Goal: Task Accomplishment & Management: Complete application form

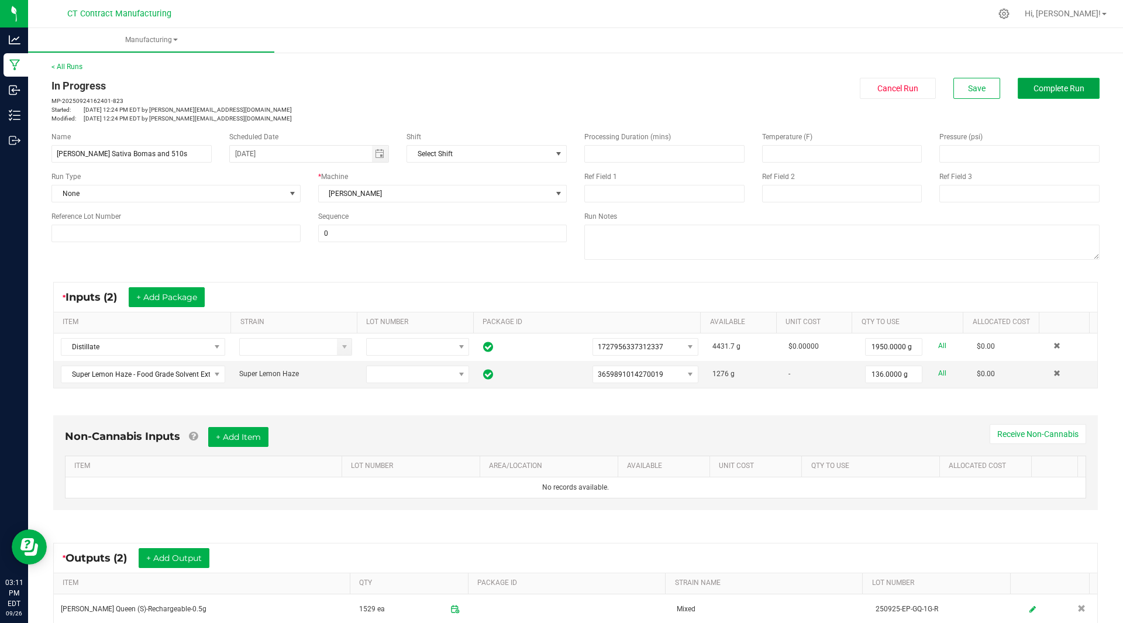
click at [1071, 88] on span "Complete Run" at bounding box center [1058, 88] width 51 height 9
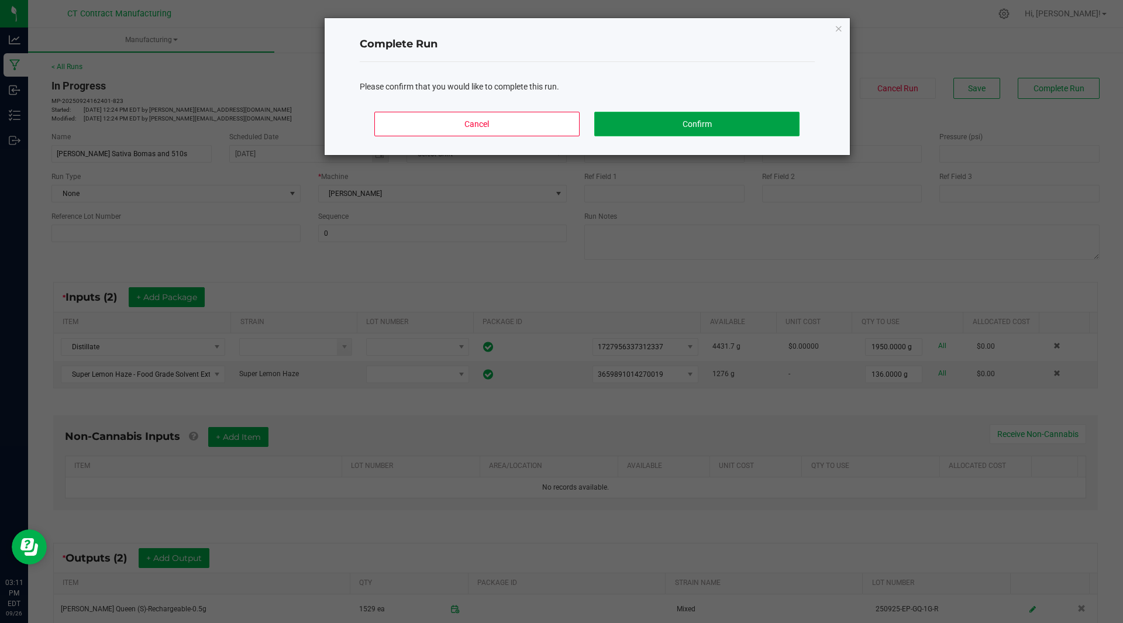
click at [687, 123] on button "Confirm" at bounding box center [696, 124] width 205 height 25
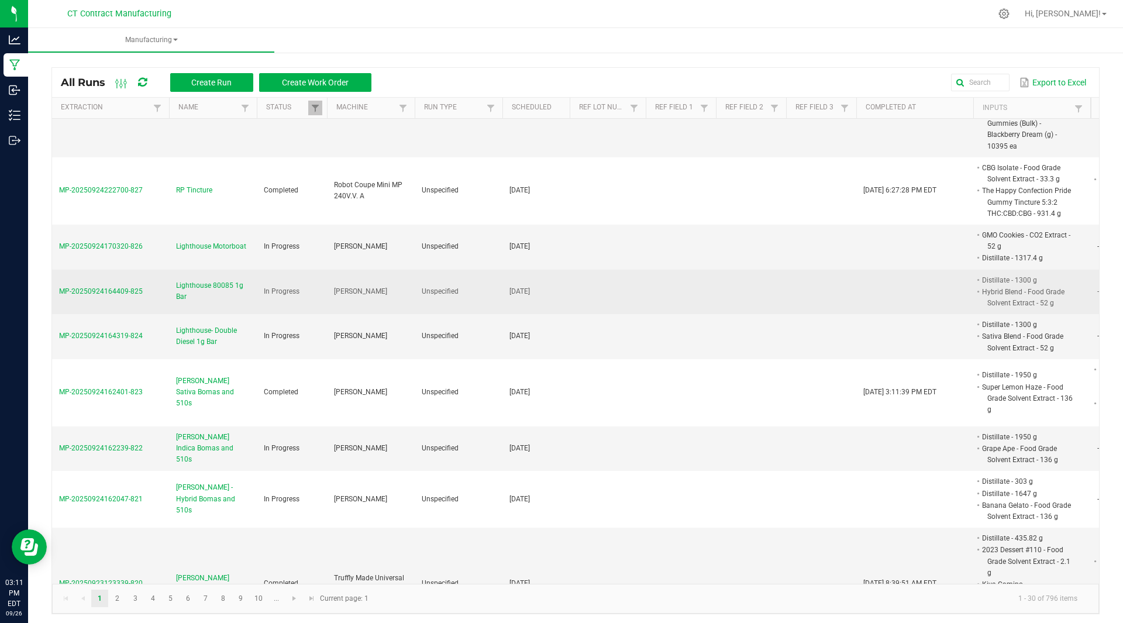
scroll to position [154, 0]
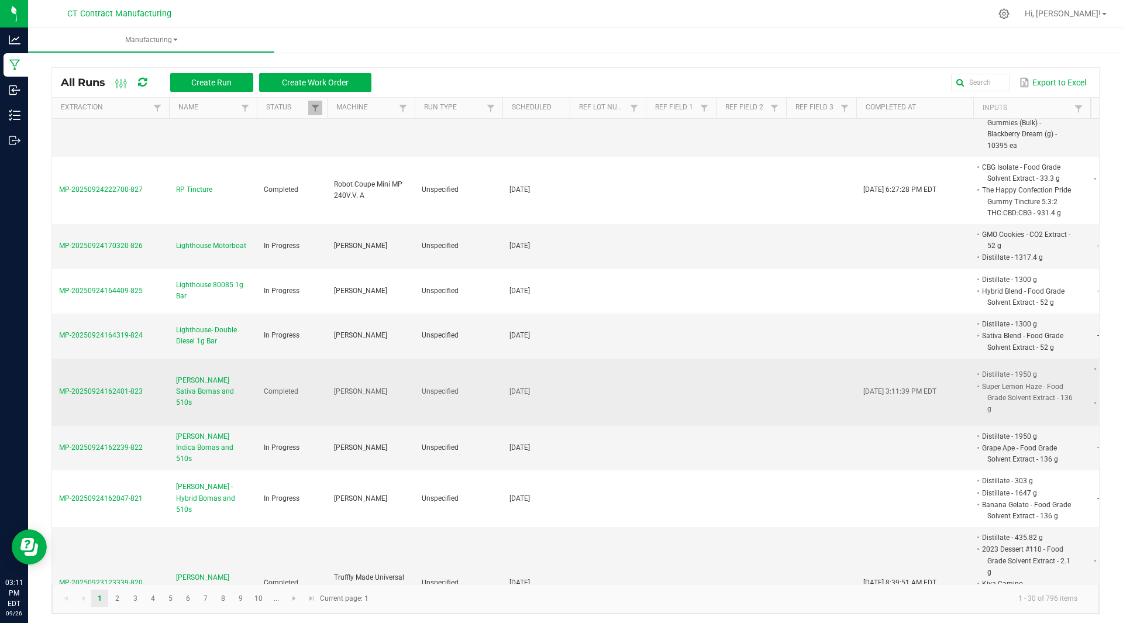
click at [216, 383] on span "[PERSON_NAME] Sativa Bomas and 510s" at bounding box center [213, 392] width 74 height 34
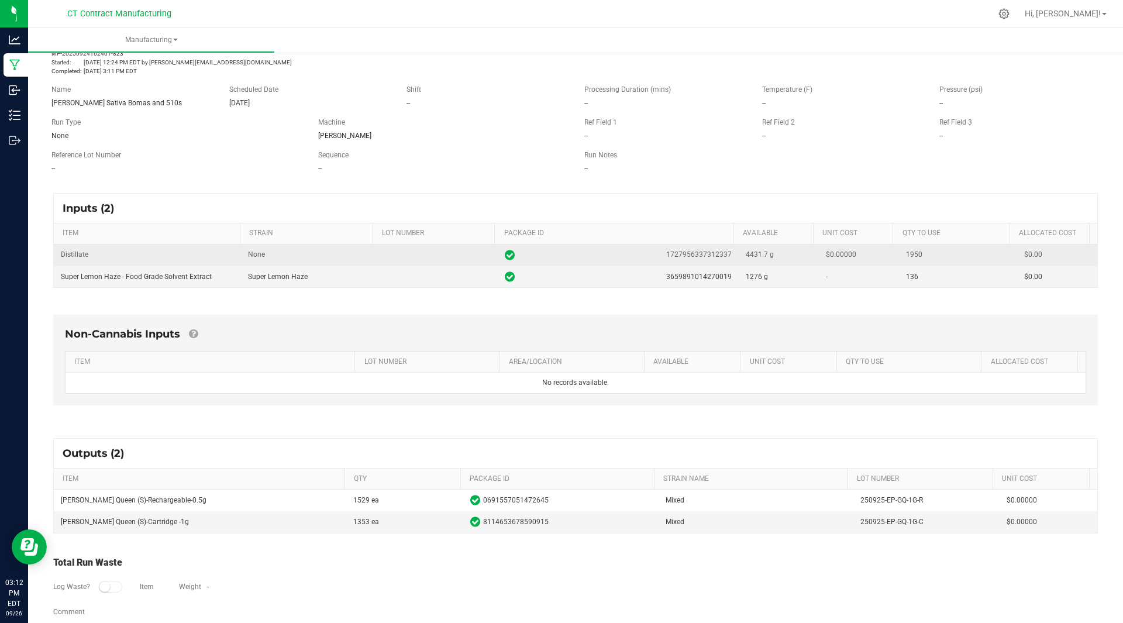
scroll to position [67, 0]
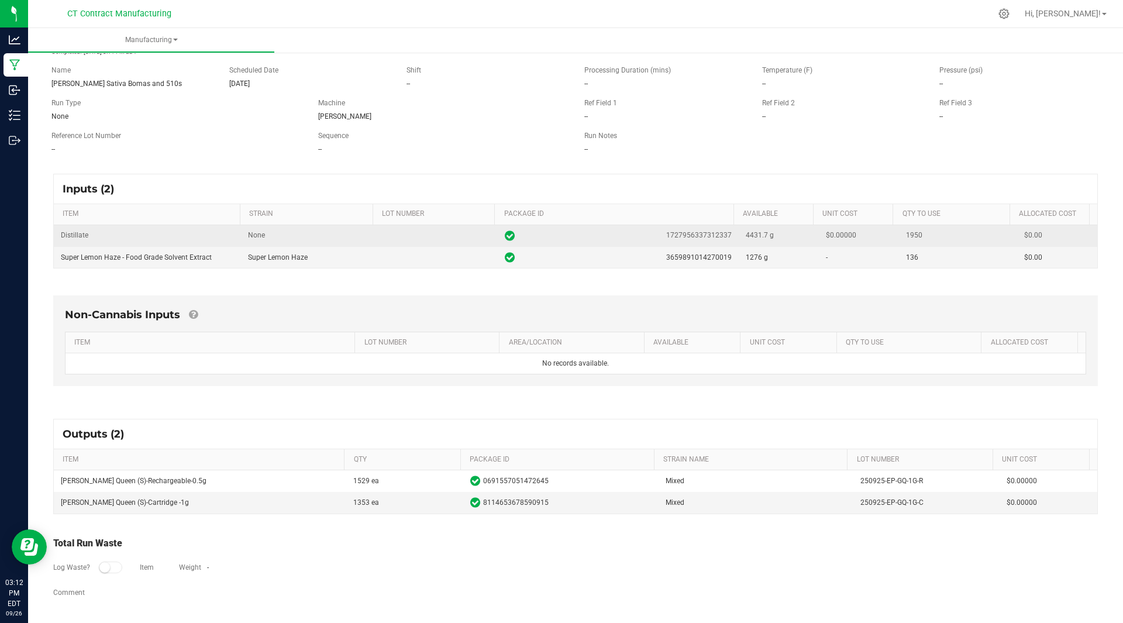
click at [691, 233] on span "1727956337312337" at bounding box center [698, 235] width 65 height 11
copy span "1727956337312337"
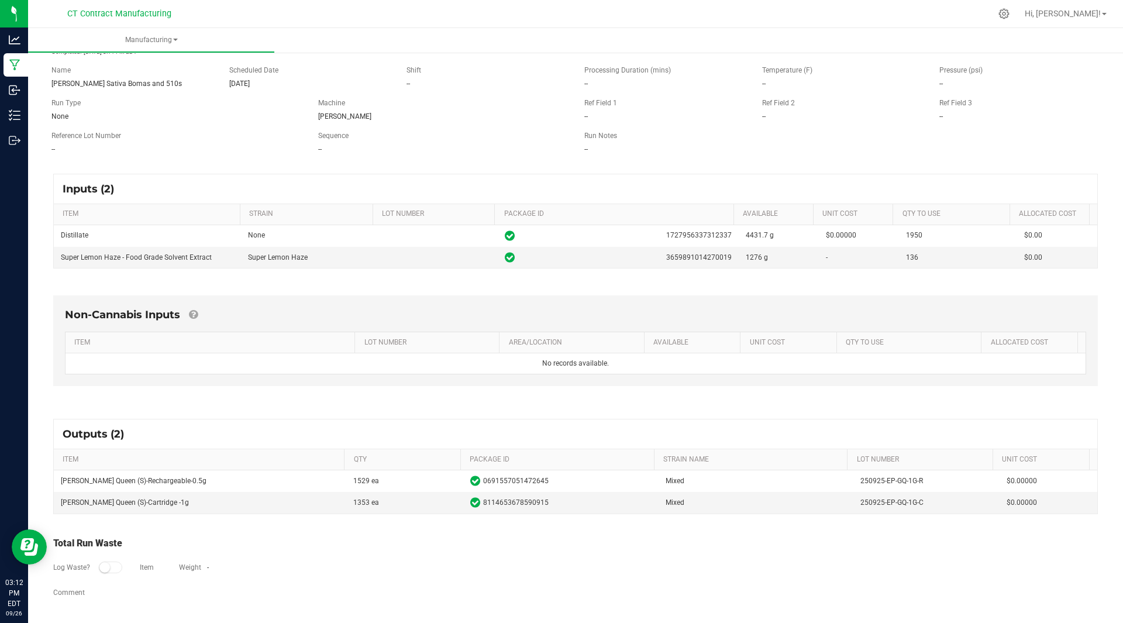
click at [541, 574] on div "Log Waste? Item Weight -" at bounding box center [575, 568] width 1044 height 37
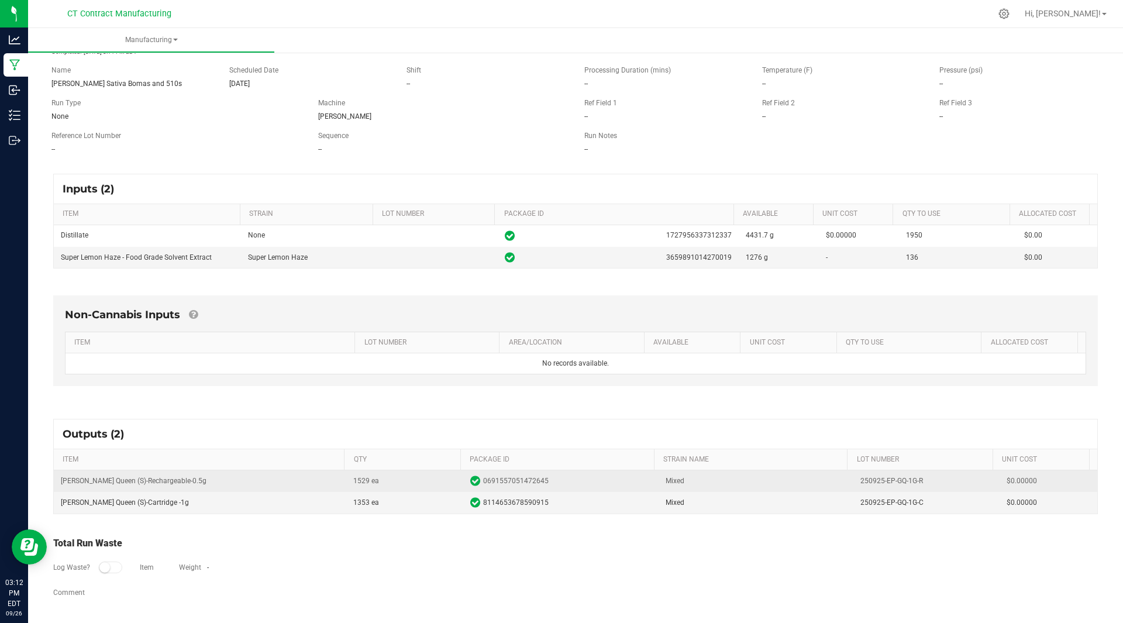
click at [503, 481] on span "0691557051472645" at bounding box center [515, 480] width 65 height 11
copy span "0691557051472645"
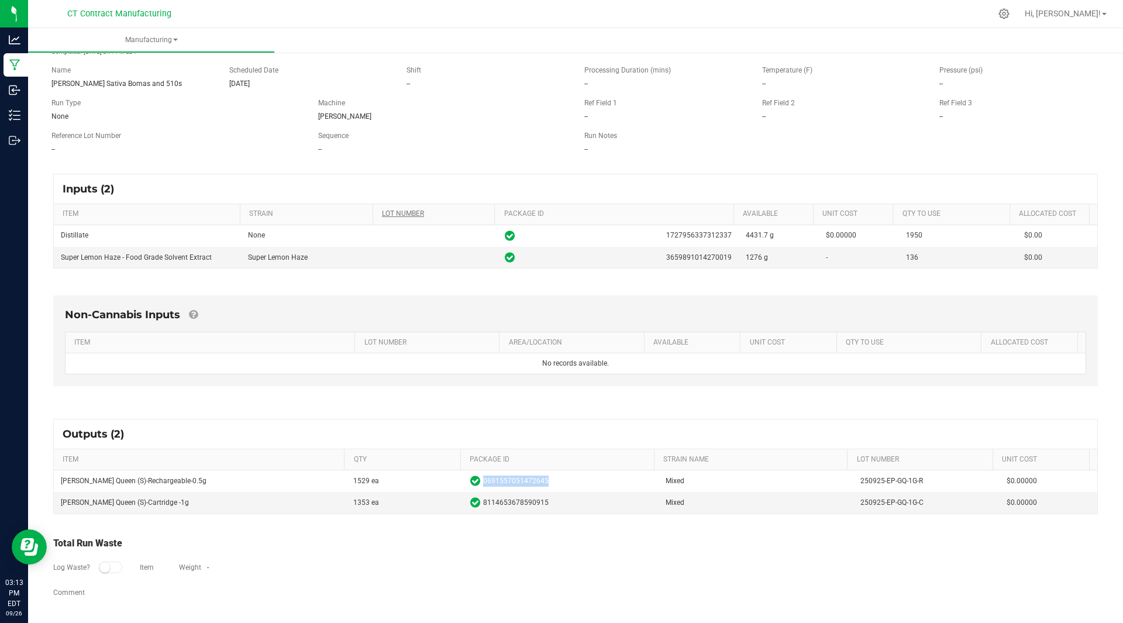
scroll to position [0, 0]
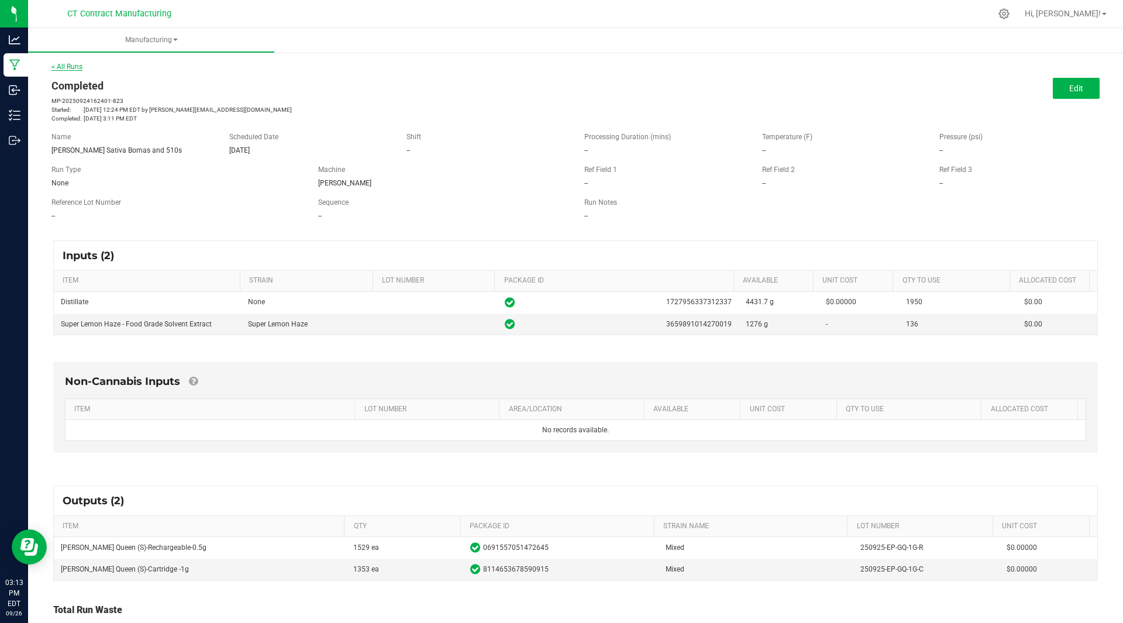
click at [78, 64] on link "< All Runs" at bounding box center [66, 67] width 31 height 8
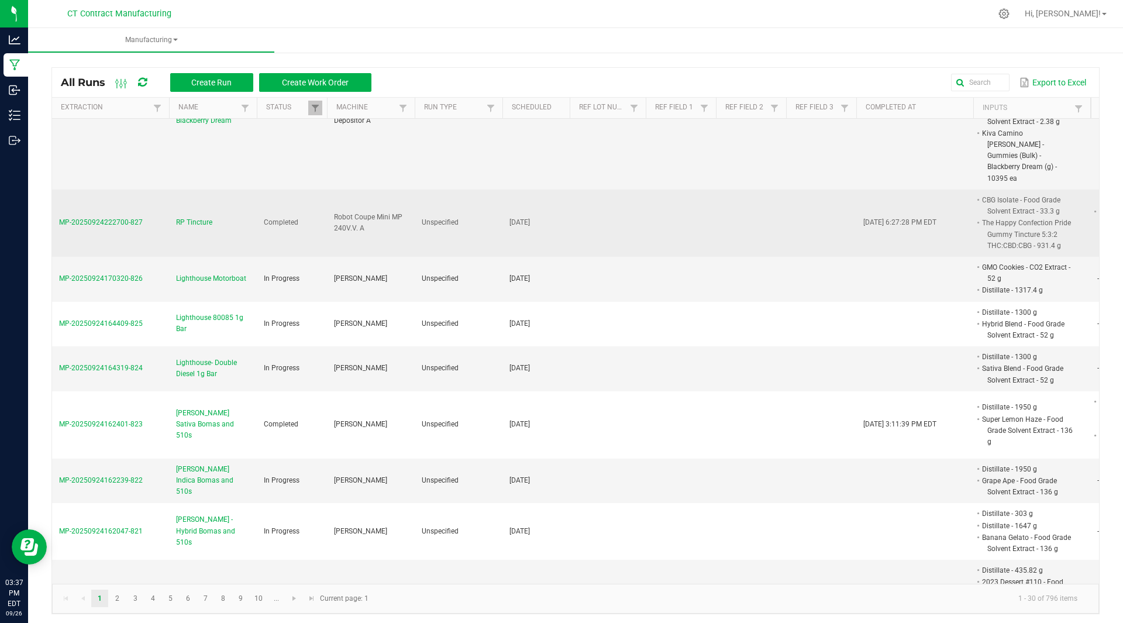
scroll to position [120, 0]
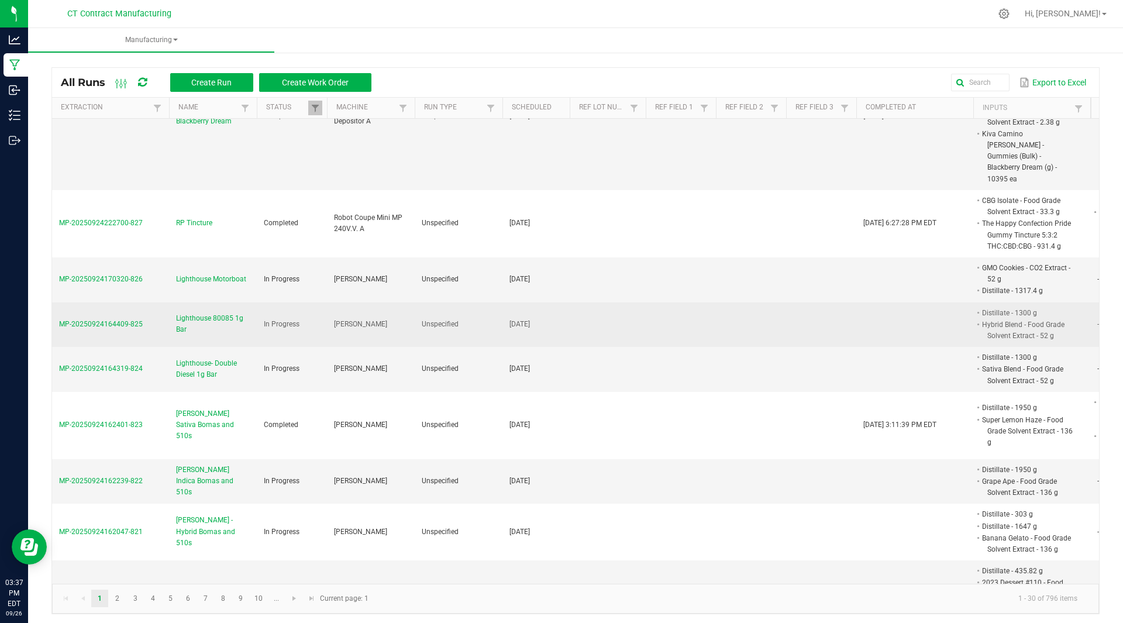
click at [197, 313] on span "Lighthouse 80085 1g Bar" at bounding box center [213, 324] width 74 height 22
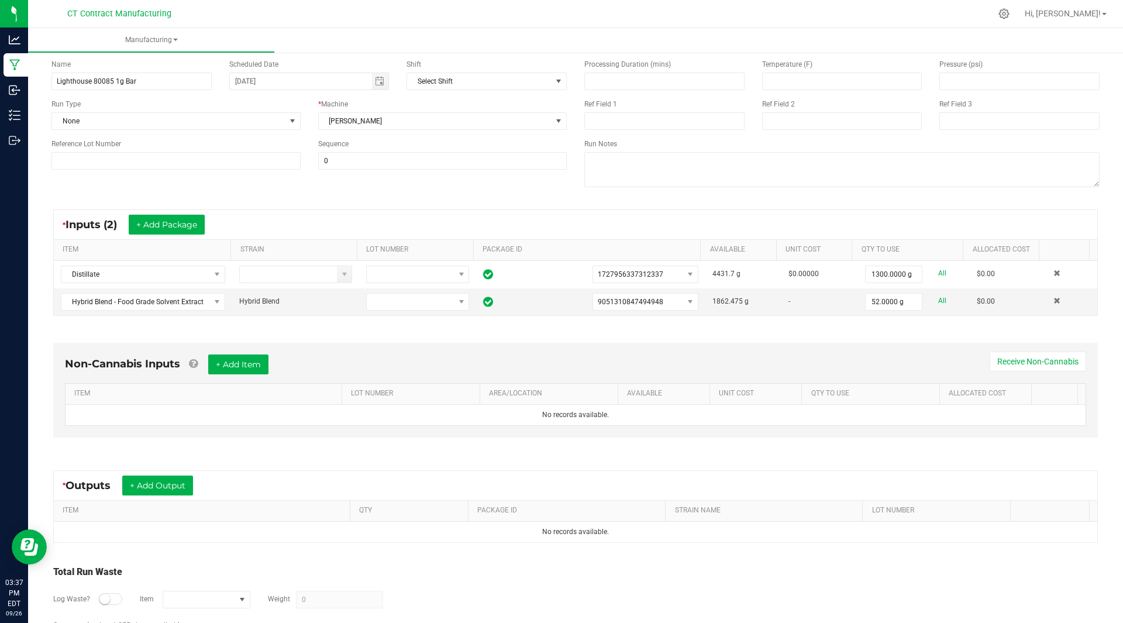
scroll to position [126, 0]
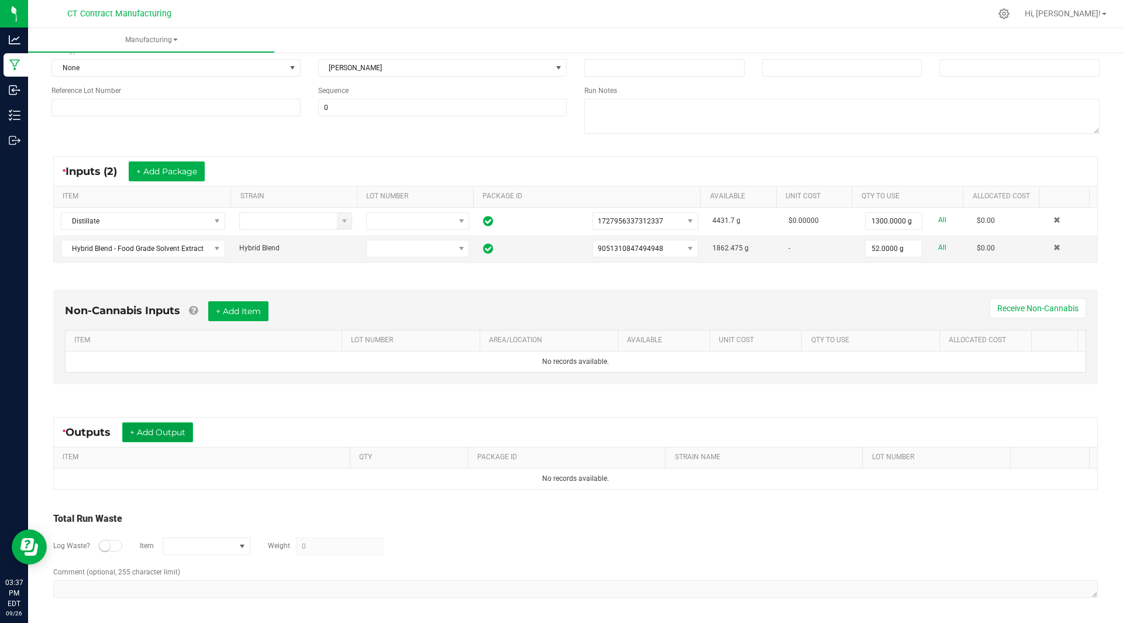
click at [162, 430] on button "+ Add Output" at bounding box center [157, 432] width 71 height 20
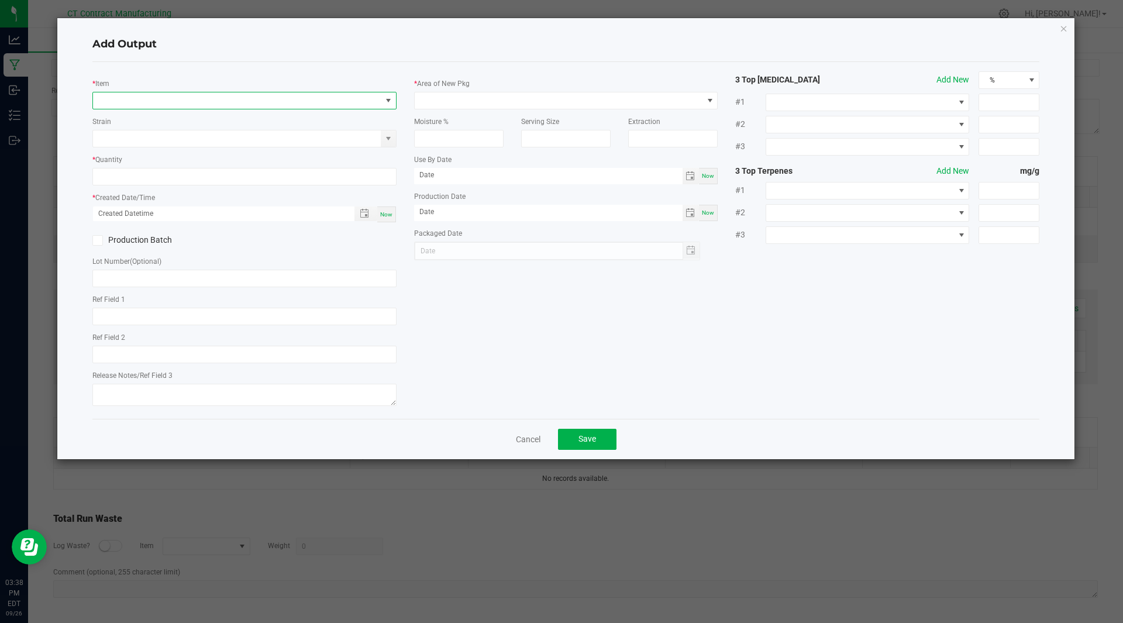
click at [237, 99] on span "NO DATA FOUND" at bounding box center [237, 100] width 288 height 16
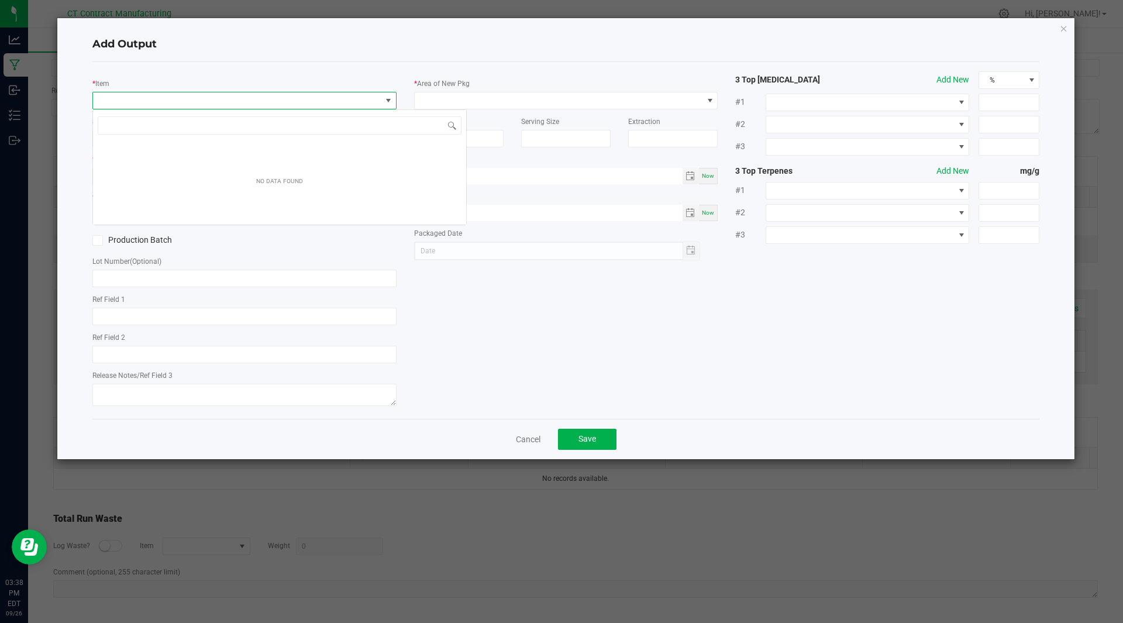
scroll to position [18, 304]
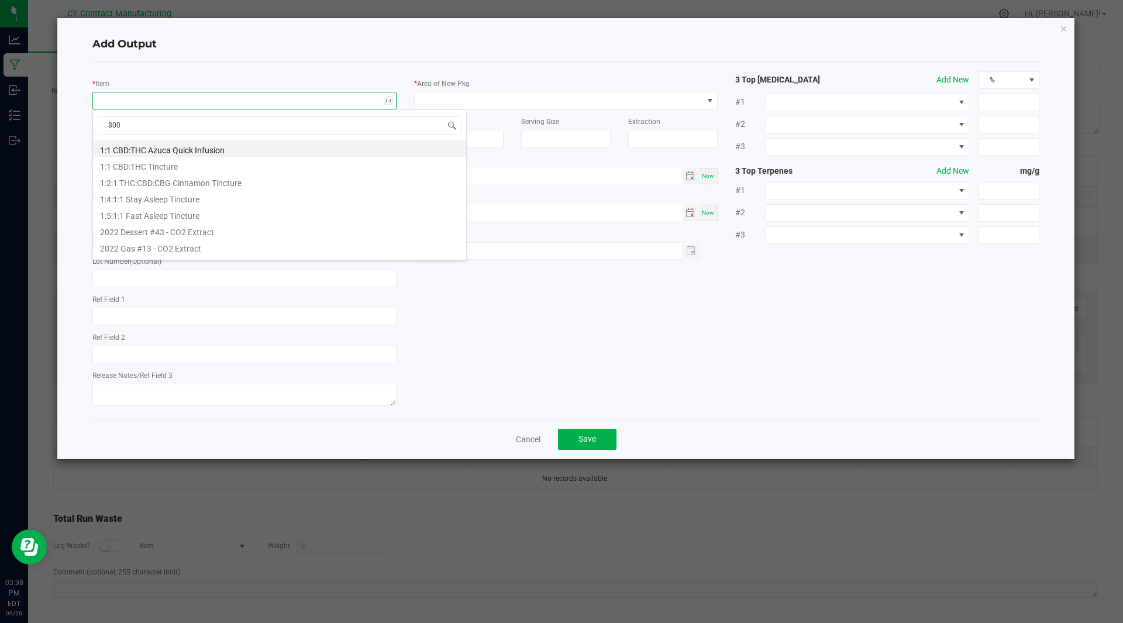
type input "8008"
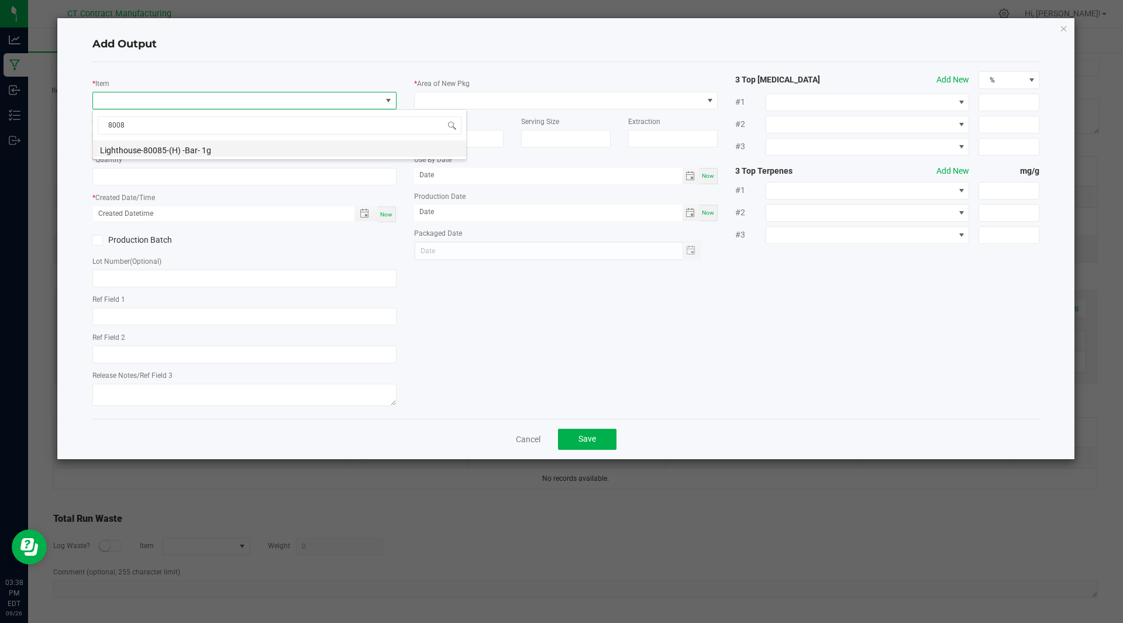
click at [181, 149] on li "Lighthouse-80085-(H) -Bar- 1g" at bounding box center [279, 148] width 373 height 16
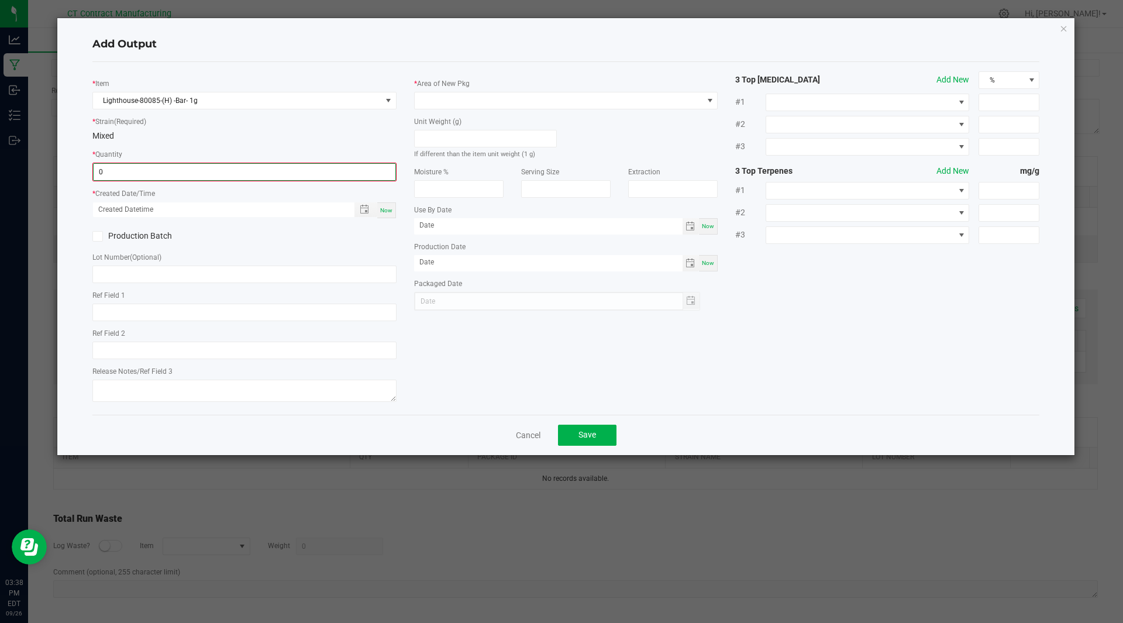
click at [135, 174] on input "0" at bounding box center [245, 172] width 302 height 16
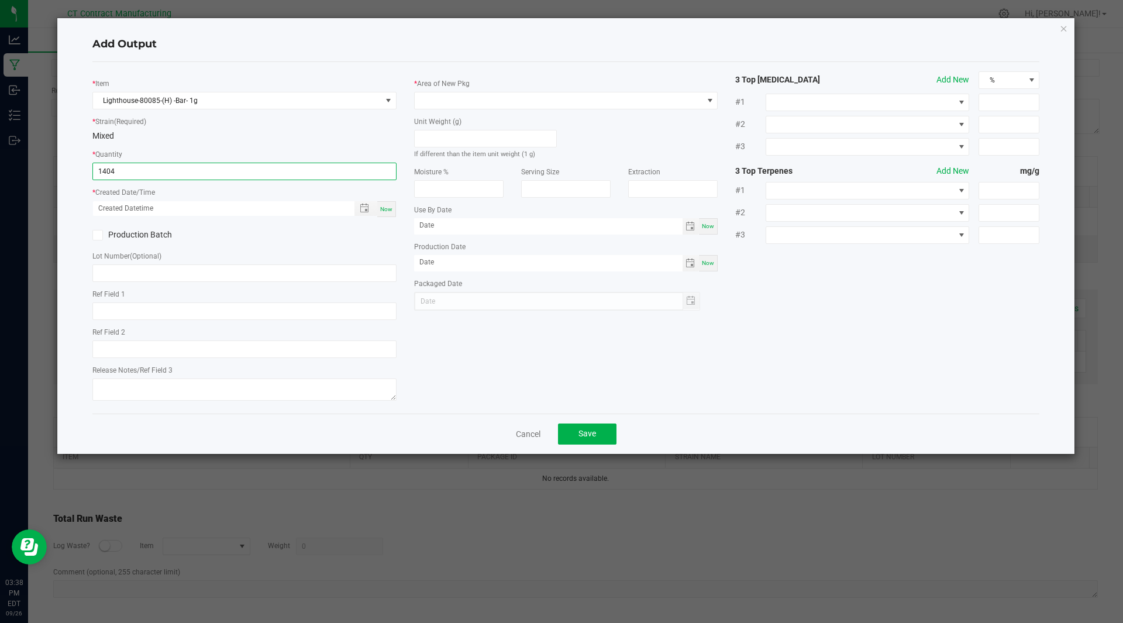
type input "1404 ea"
click at [386, 206] on span "Now" at bounding box center [386, 209] width 12 height 6
type input "[DATE] 3:38 PM"
type input "[DATE]"
click at [178, 275] on input "text" at bounding box center [244, 273] width 304 height 18
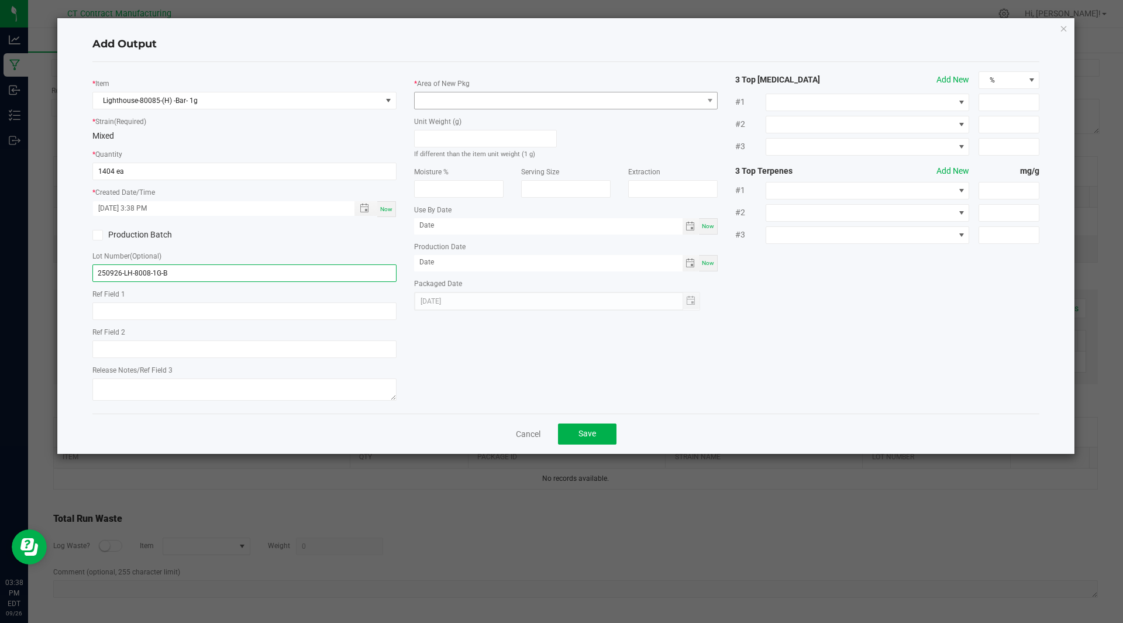
type input "250926-LH-8008-1G-B"
click at [531, 98] on span at bounding box center [559, 100] width 288 height 16
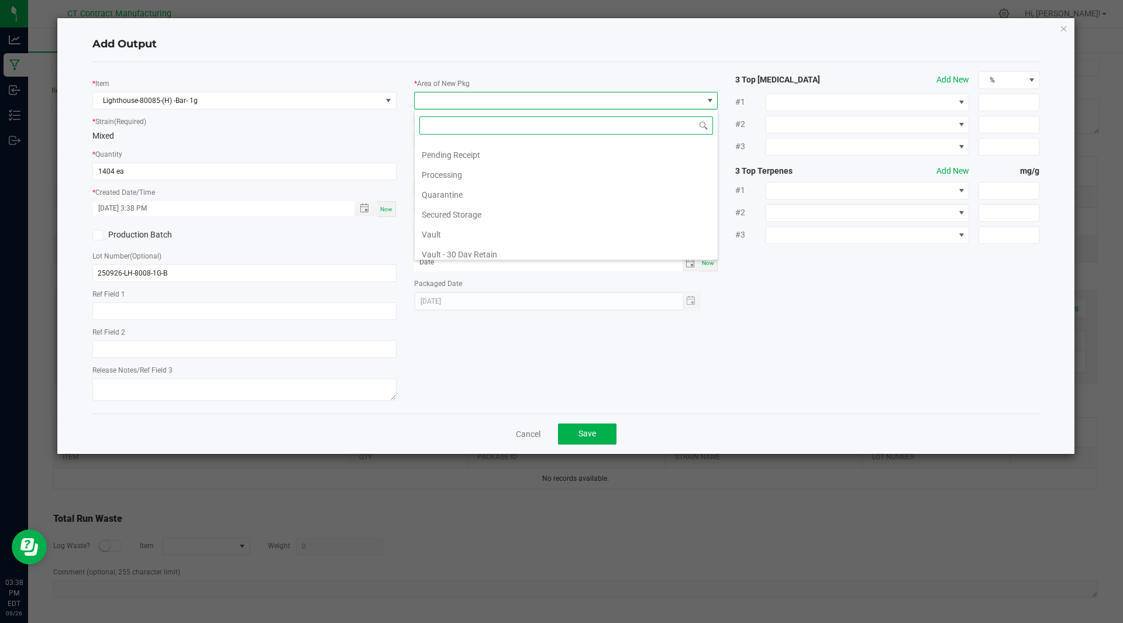
scroll to position [135, 0]
click at [489, 207] on li "Secured Storage" at bounding box center [566, 214] width 303 height 20
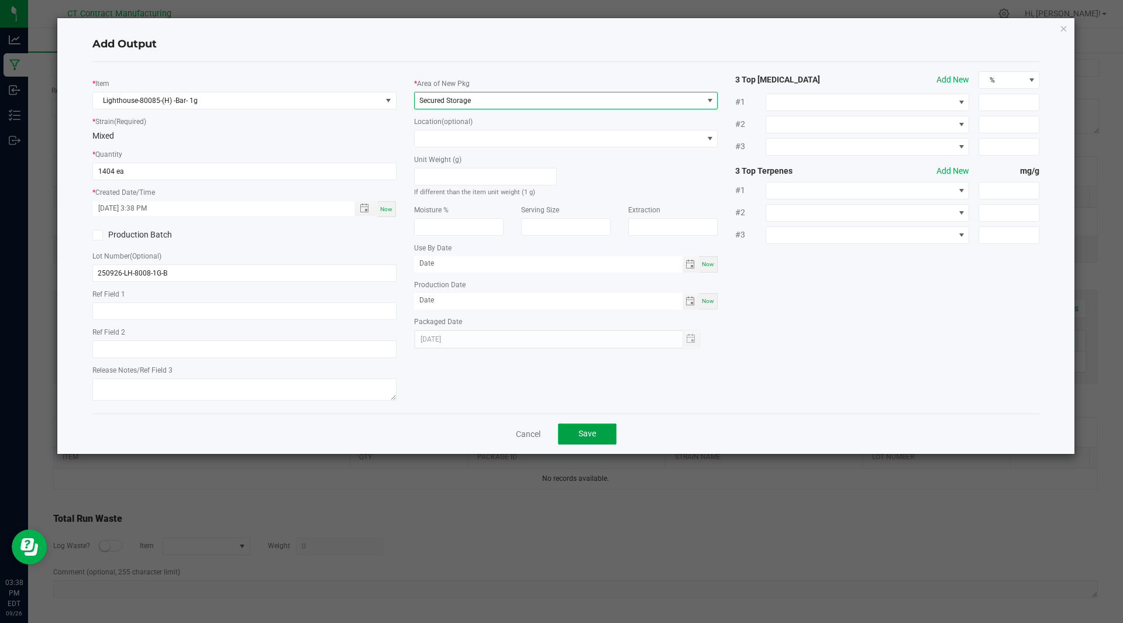
click at [603, 442] on button "Save" at bounding box center [587, 433] width 58 height 21
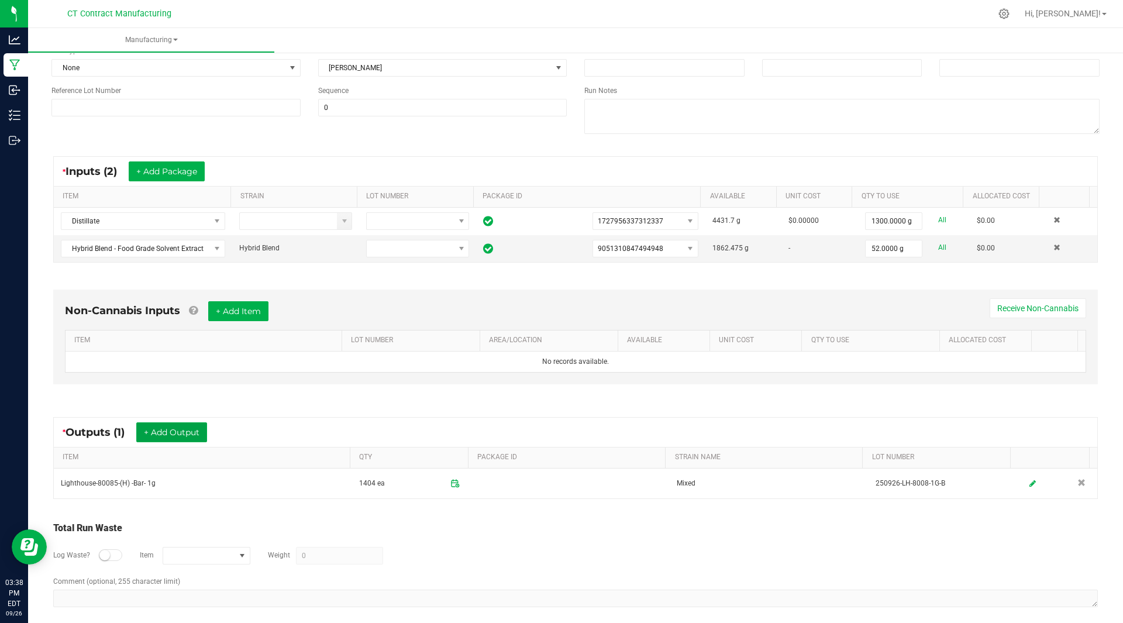
scroll to position [0, 0]
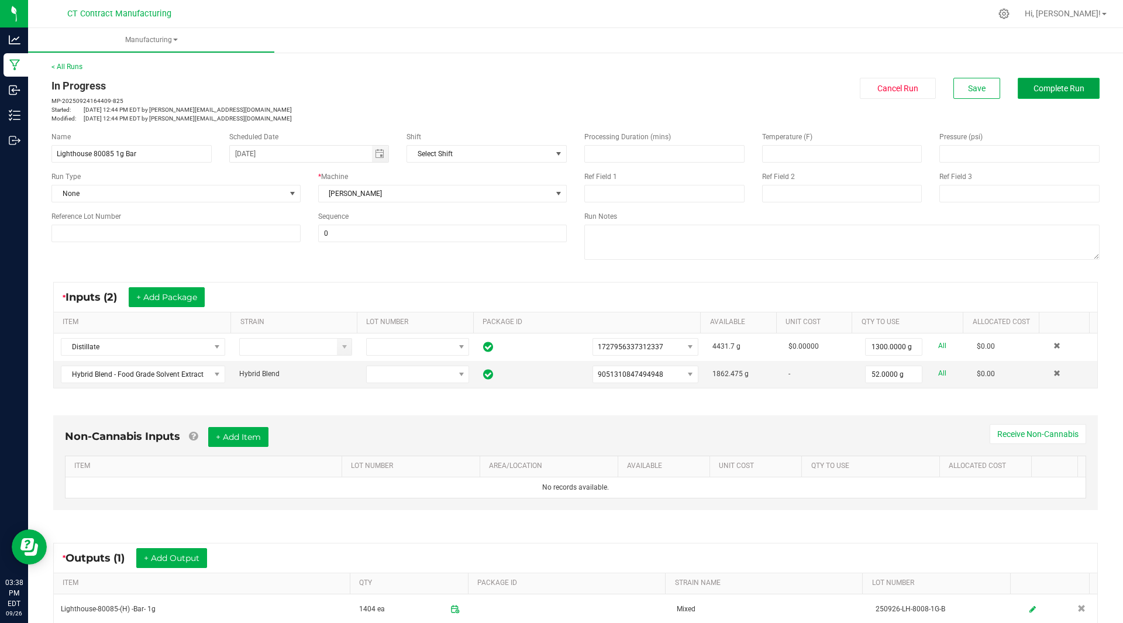
click at [1048, 89] on span "Complete Run" at bounding box center [1058, 88] width 51 height 9
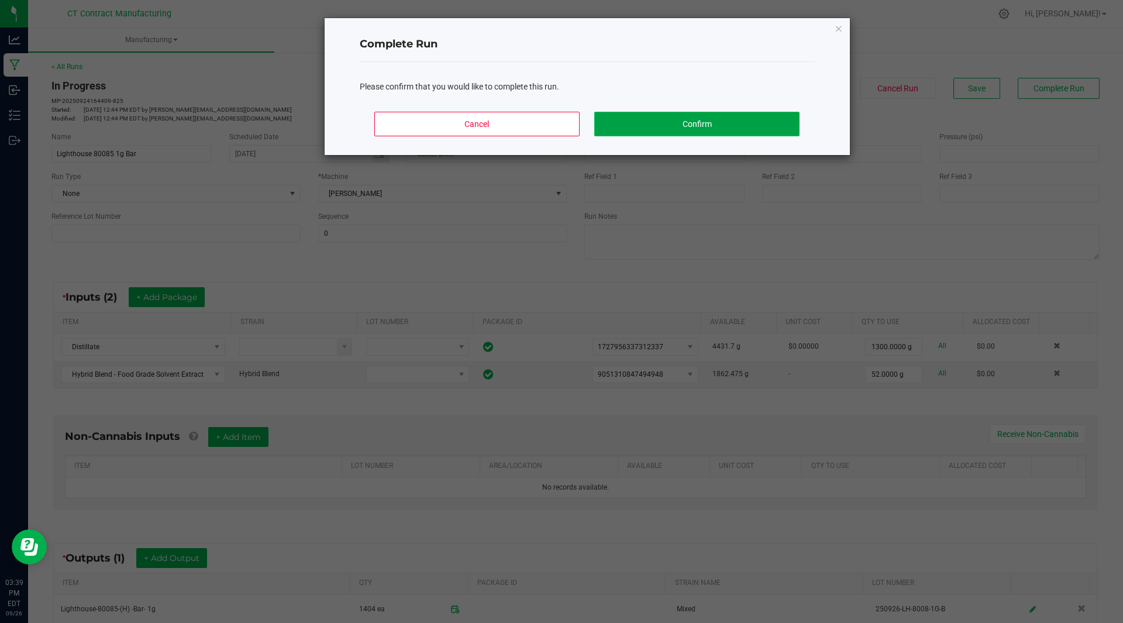
click at [717, 128] on button "Confirm" at bounding box center [696, 124] width 205 height 25
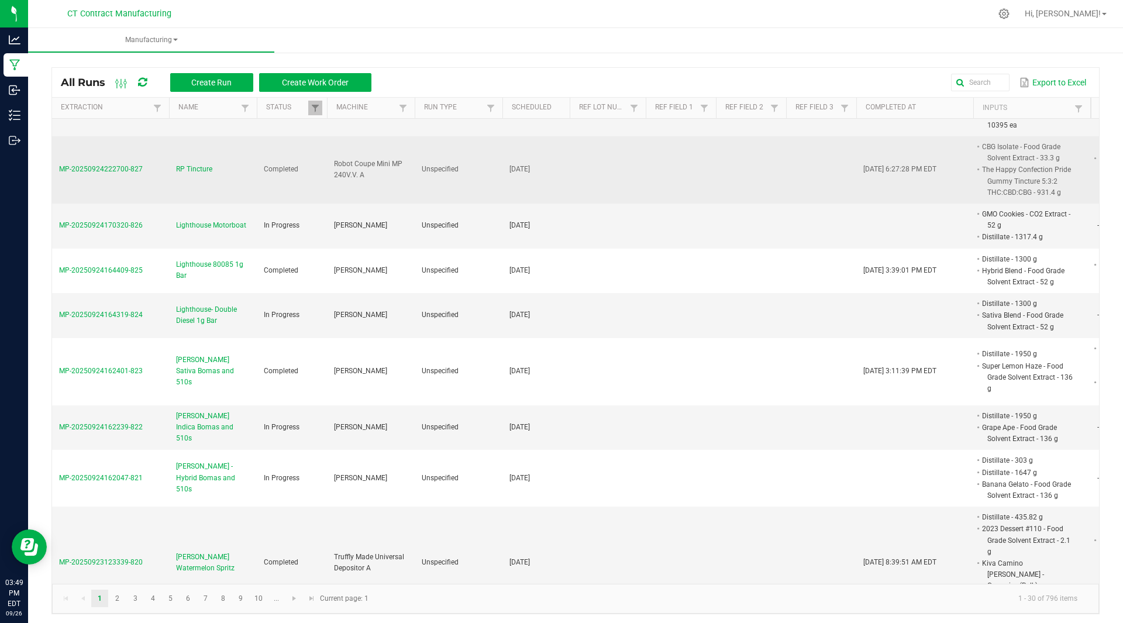
scroll to position [174, 0]
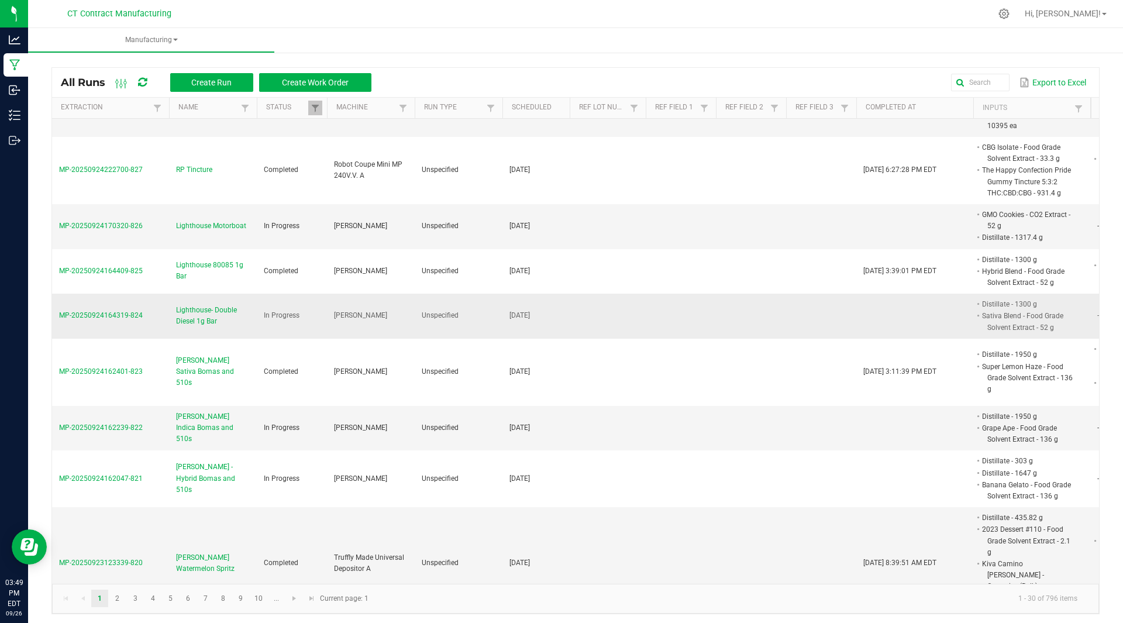
click at [193, 307] on span "Lighthouse- Double Diesel 1g Bar" at bounding box center [213, 316] width 74 height 22
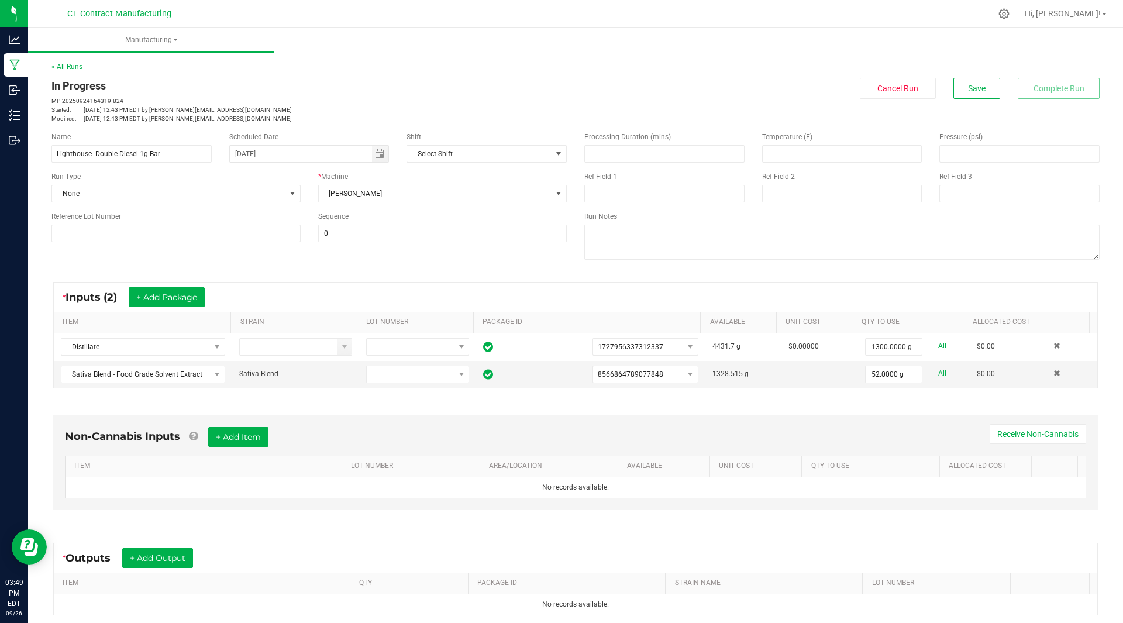
scroll to position [126, 0]
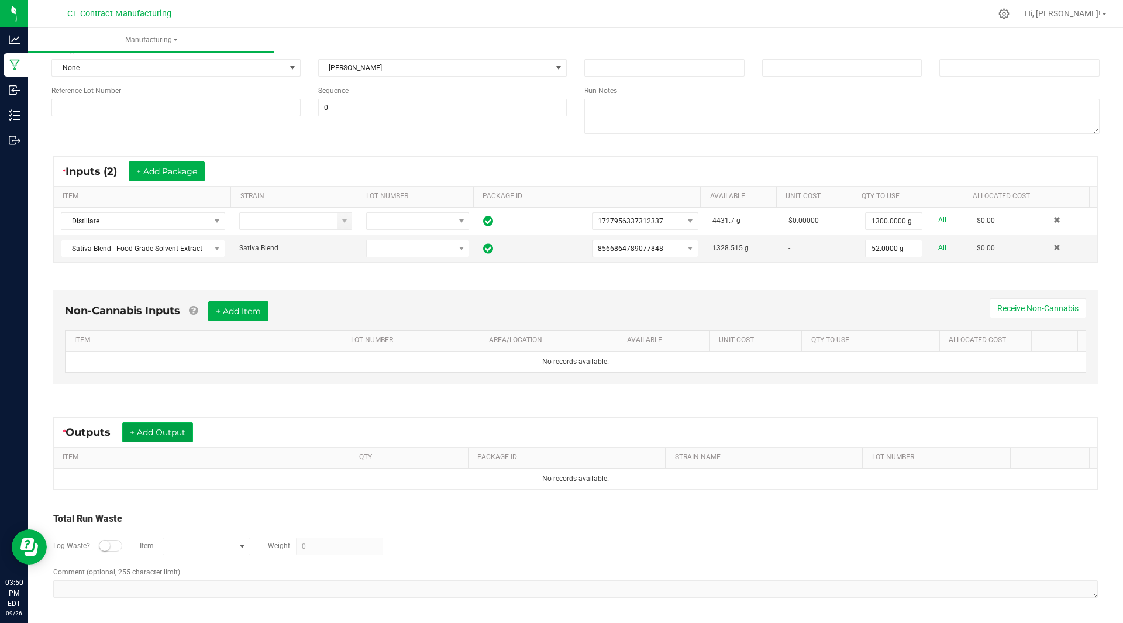
click at [165, 434] on button "+ Add Output" at bounding box center [157, 432] width 71 height 20
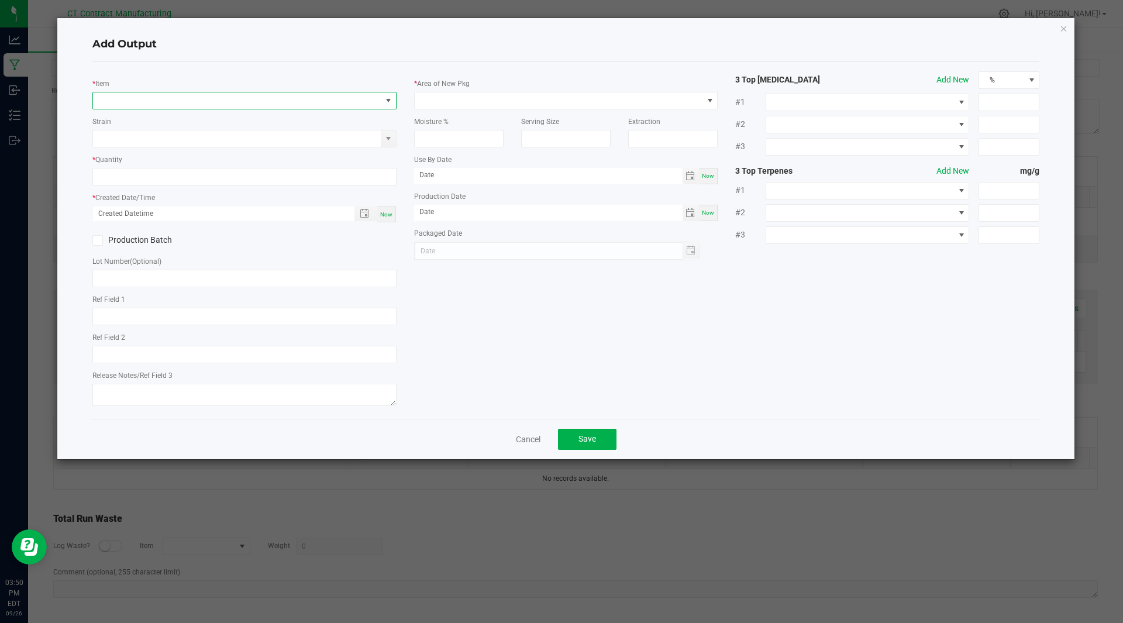
click at [171, 105] on span "NO DATA FOUND" at bounding box center [237, 100] width 288 height 16
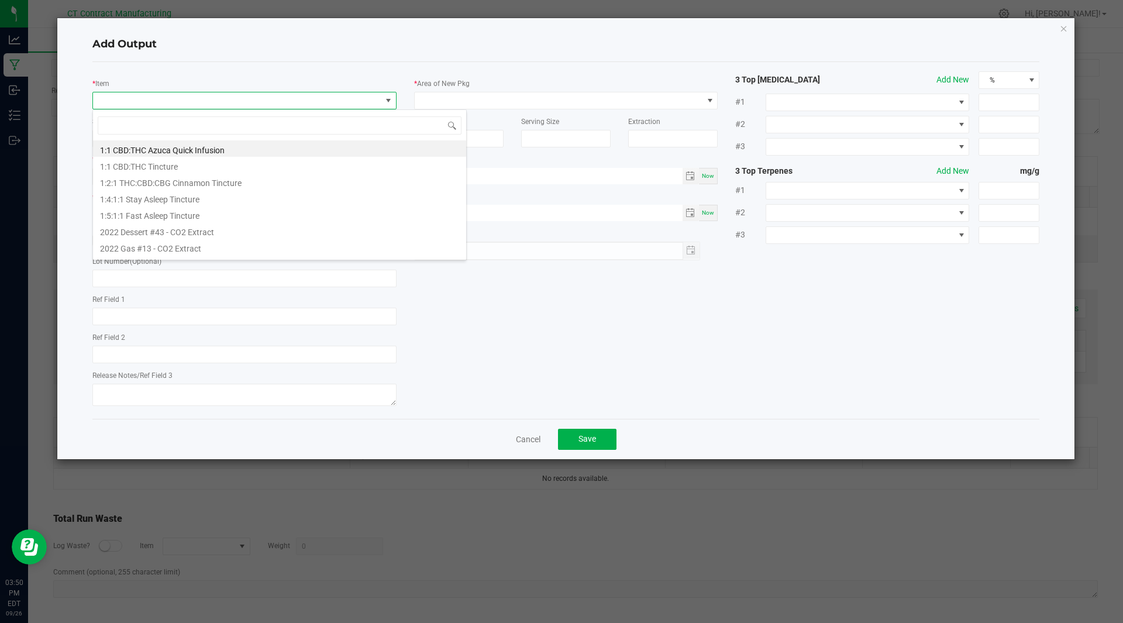
scroll to position [18, 304]
type input "double"
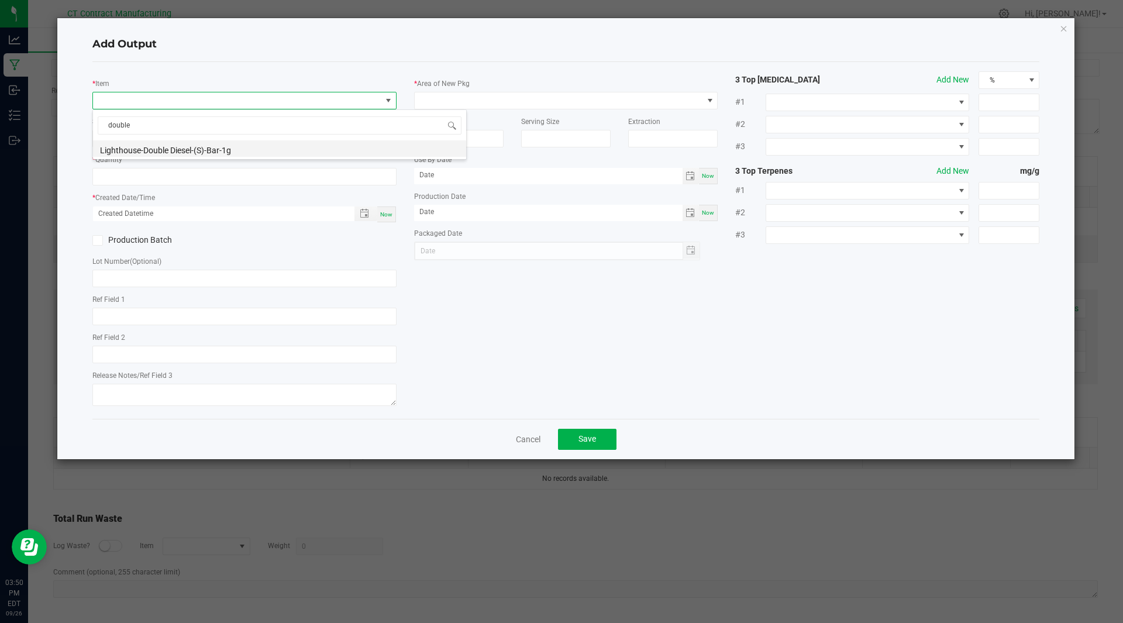
click at [190, 153] on li "Lighthouse-Double Diesel-(S)-Bar-1g" at bounding box center [279, 148] width 373 height 16
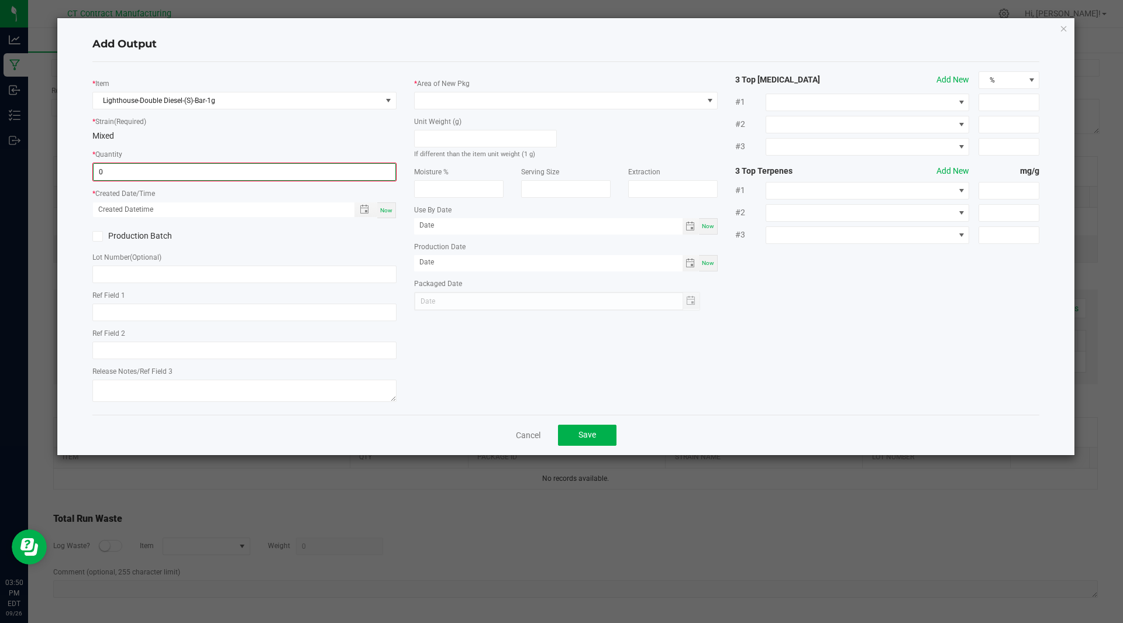
click at [143, 174] on input "0" at bounding box center [245, 172] width 302 height 16
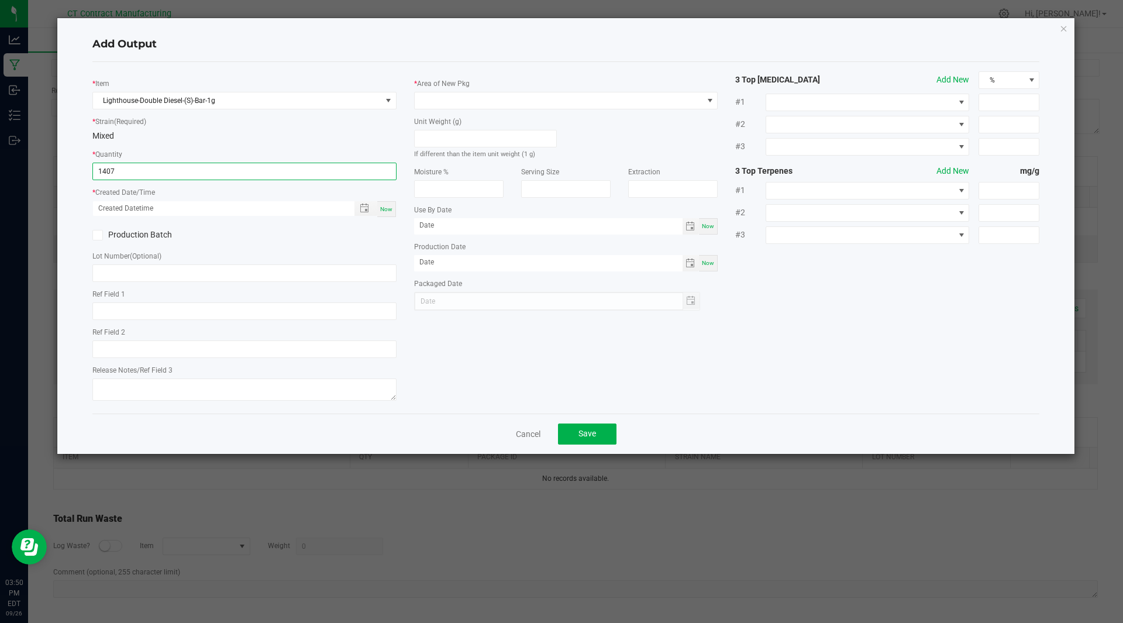
type input "1407 ea"
click at [388, 213] on div "Now" at bounding box center [386, 209] width 19 height 16
type input "[DATE] 3:50 PM"
type input "[DATE]"
click at [265, 271] on input "text" at bounding box center [244, 273] width 304 height 18
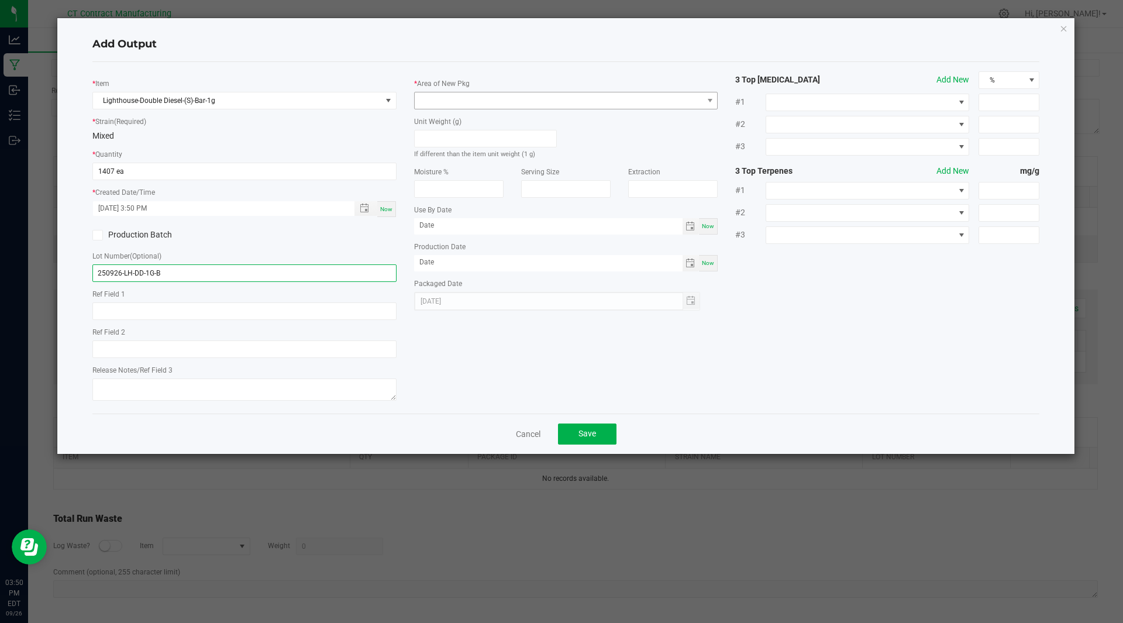
type input "250926-LH-DD-1G-B"
click at [501, 106] on span at bounding box center [559, 100] width 288 height 16
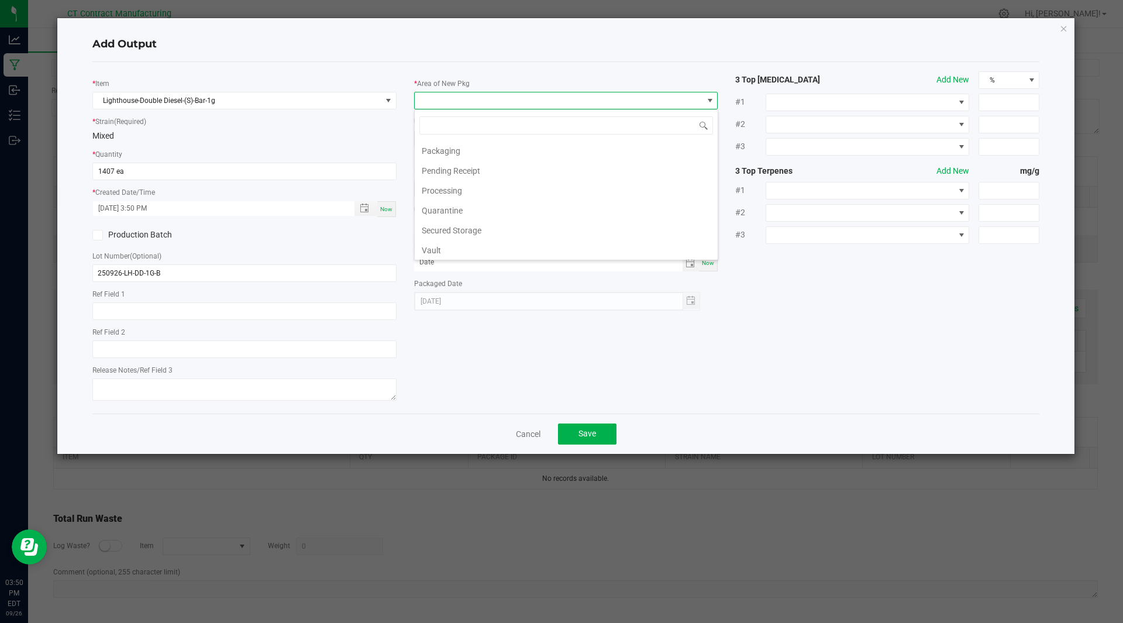
scroll to position [119, 0]
click at [484, 231] on li "Secured Storage" at bounding box center [566, 230] width 303 height 20
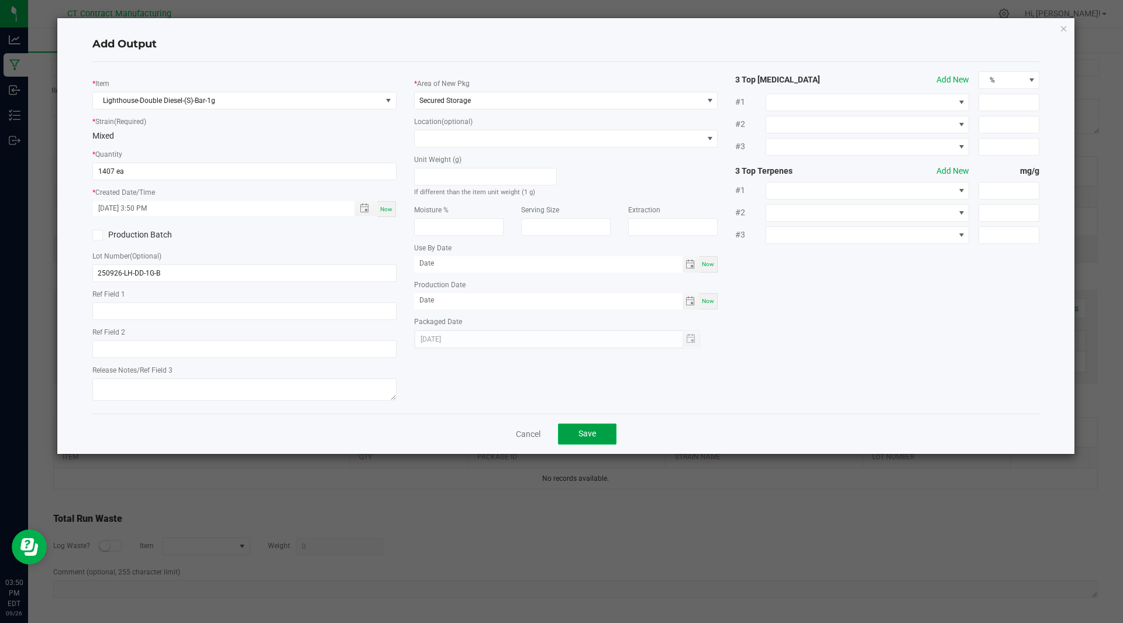
click at [588, 429] on span "Save" at bounding box center [587, 433] width 18 height 9
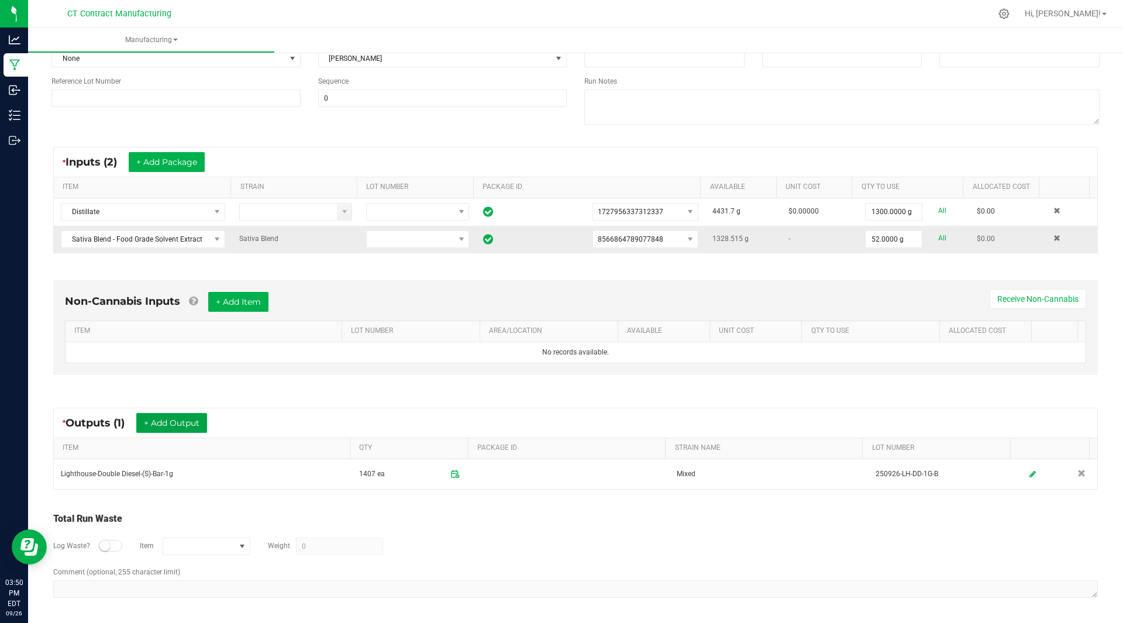
scroll to position [0, 0]
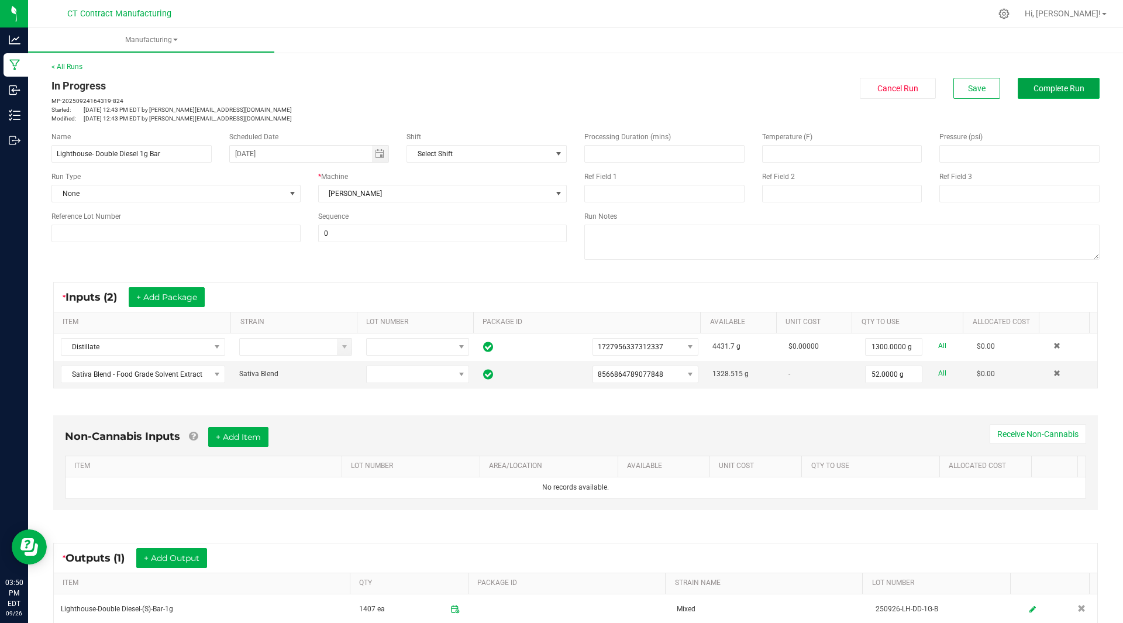
click at [1032, 94] on button "Complete Run" at bounding box center [1058, 88] width 82 height 21
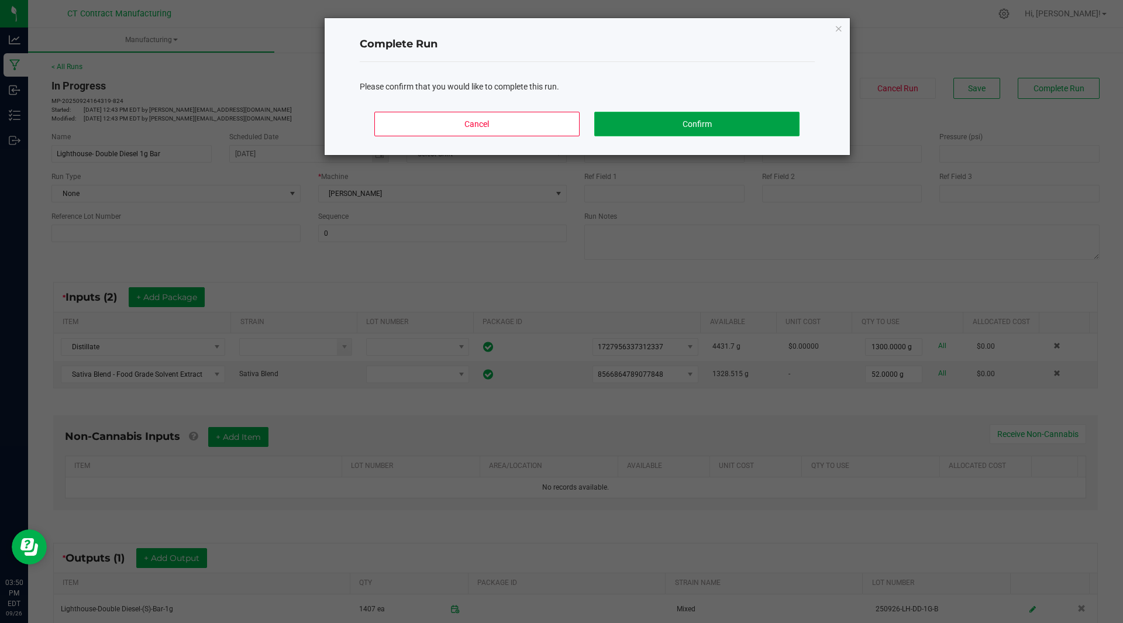
click at [674, 119] on button "Confirm" at bounding box center [696, 124] width 205 height 25
